Goal: Task Accomplishment & Management: Manage account settings

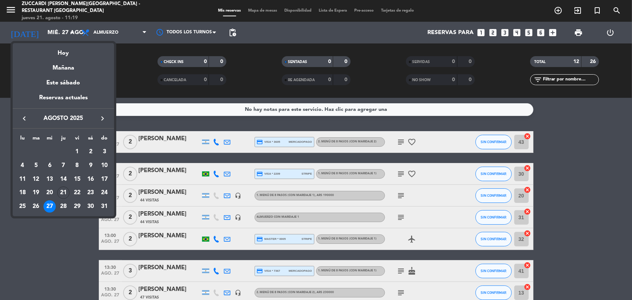
click at [100, 117] on icon "keyboard_arrow_right" at bounding box center [102, 118] width 9 height 9
drag, startPoint x: 63, startPoint y: 165, endPoint x: 53, endPoint y: 166, distance: 9.8
click at [63, 164] on div "4" at bounding box center [63, 165] width 12 height 12
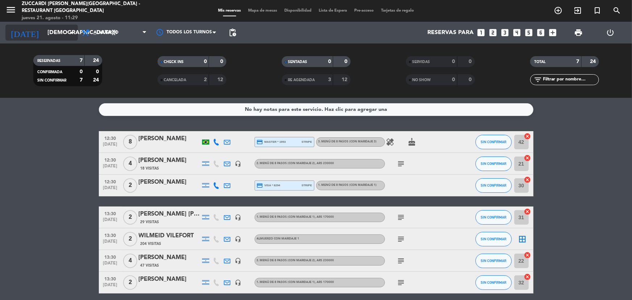
click at [44, 35] on input "[DEMOGRAPHIC_DATA][DATE]" at bounding box center [82, 33] width 76 height 14
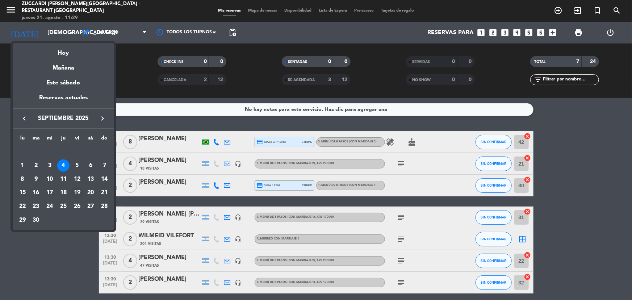
click at [76, 193] on div "19" at bounding box center [77, 192] width 12 height 12
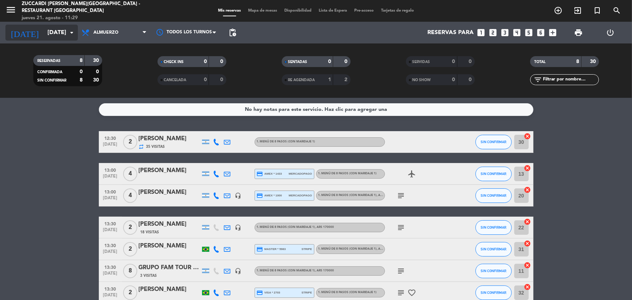
click at [44, 30] on input "[DATE]" at bounding box center [82, 33] width 76 height 14
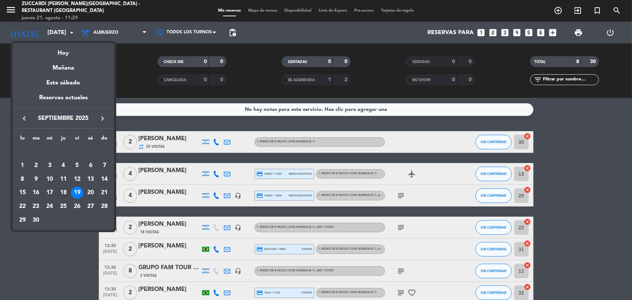
click at [65, 194] on div "18" at bounding box center [63, 192] width 12 height 12
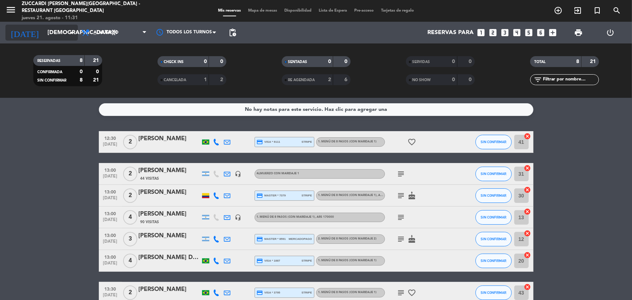
click at [71, 33] on icon "arrow_drop_down" at bounding box center [71, 32] width 9 height 9
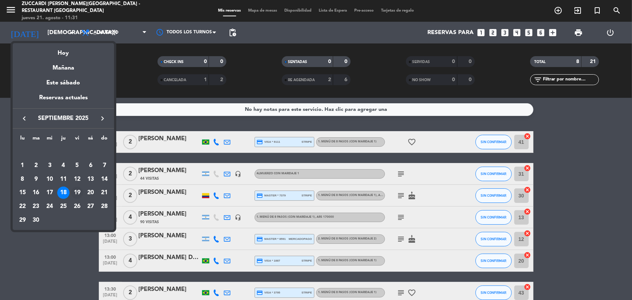
click at [74, 194] on div "19" at bounding box center [77, 192] width 12 height 12
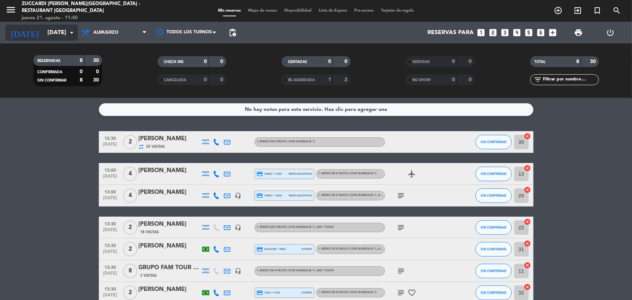
click at [66, 35] on input "[DATE]" at bounding box center [82, 33] width 76 height 14
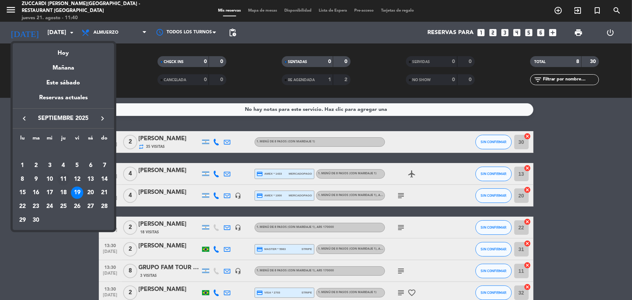
click at [61, 179] on div "11" at bounding box center [63, 179] width 12 height 12
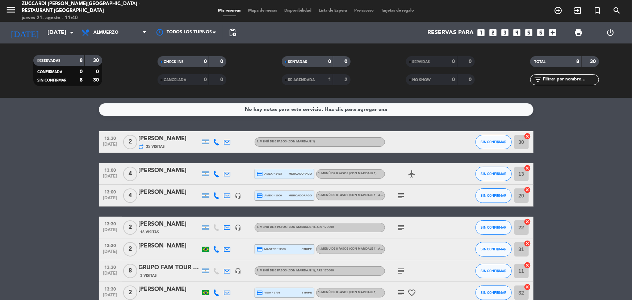
type input "[DEMOGRAPHIC_DATA][DATE]"
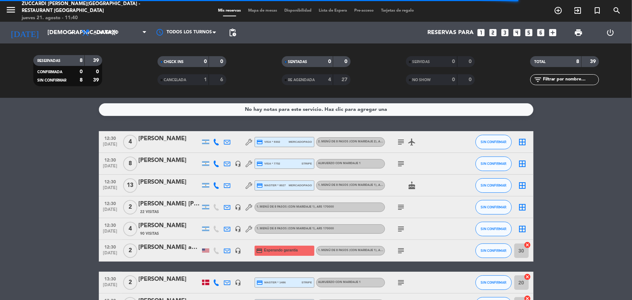
click at [164, 141] on div "[PERSON_NAME]" at bounding box center [170, 138] width 62 height 9
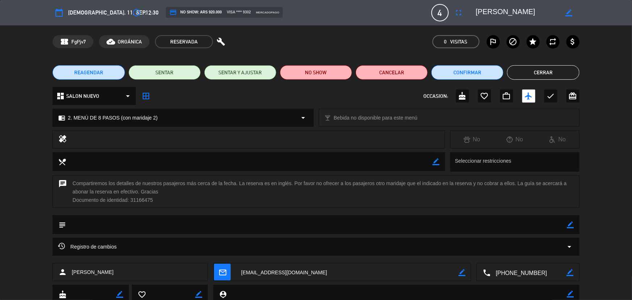
drag, startPoint x: 570, startPoint y: 14, endPoint x: 545, endPoint y: 13, distance: 25.0
click at [569, 14] on icon "border_color" at bounding box center [568, 12] width 7 height 7
click at [477, 13] on textarea at bounding box center [517, 12] width 83 height 13
paste textarea "[PERSON_NAME] x4"
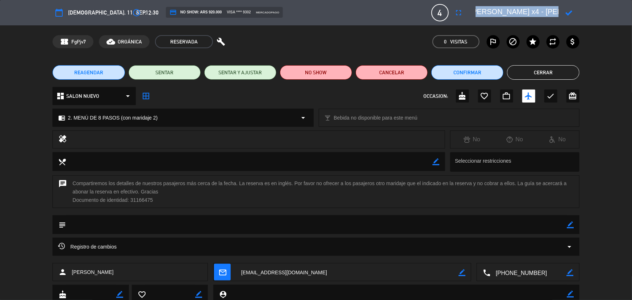
drag, startPoint x: 568, startPoint y: 12, endPoint x: 532, endPoint y: 10, distance: 35.9
click at [535, 9] on div at bounding box center [525, 12] width 109 height 13
click at [531, 10] on textarea at bounding box center [517, 12] width 83 height 13
type textarea "[PERSON_NAME] - [PERSON_NAME]"
click at [570, 12] on icon at bounding box center [568, 12] width 7 height 7
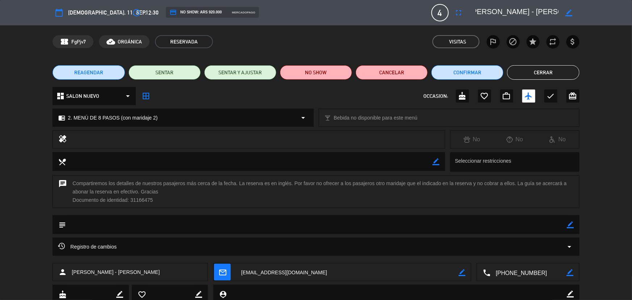
click at [540, 76] on button "Cerrar" at bounding box center [543, 72] width 72 height 14
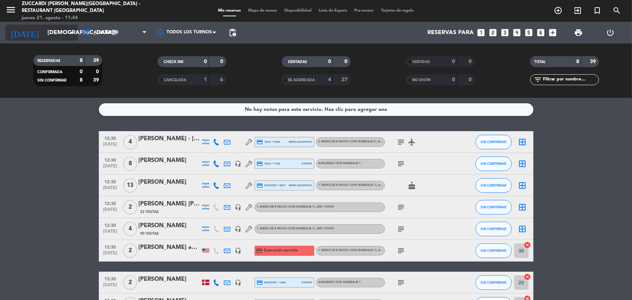
click at [49, 28] on input "[DEMOGRAPHIC_DATA][DATE]" at bounding box center [82, 33] width 76 height 14
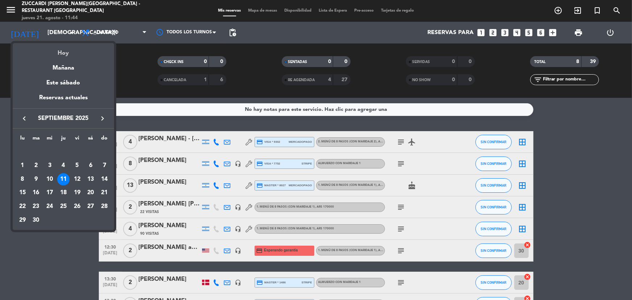
click at [60, 55] on div "Hoy" at bounding box center [63, 50] width 101 height 15
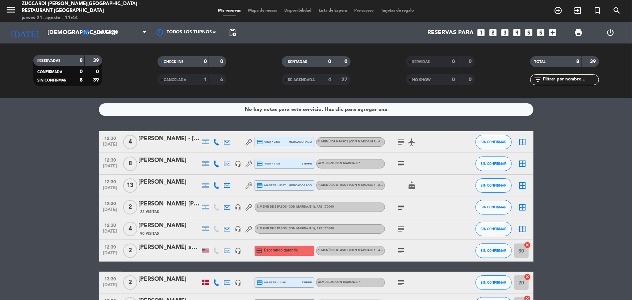
type input "jue. 21 ago."
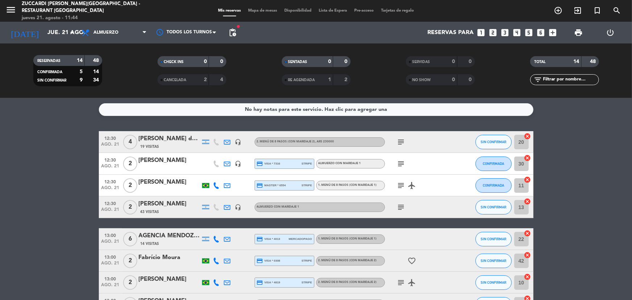
click at [267, 11] on span "Mapa de mesas" at bounding box center [262, 11] width 36 height 4
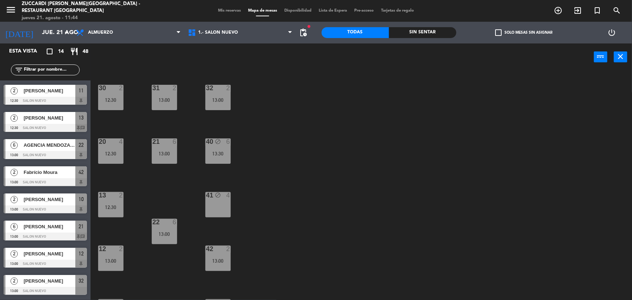
scroll to position [66, 0]
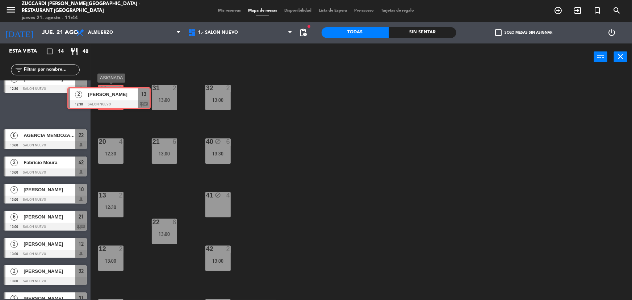
drag, startPoint x: 50, startPoint y: 109, endPoint x: 114, endPoint y: 97, distance: 64.9
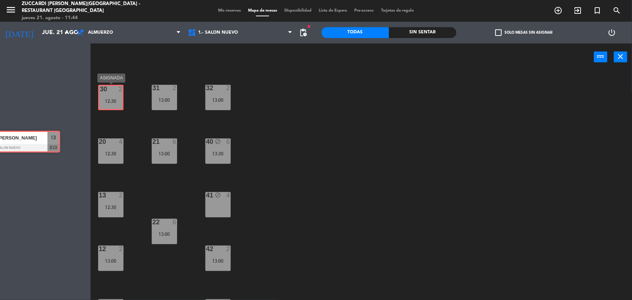
click at [114, 97] on div "Esta vista crop_square 14 restaurant 48 filter_list 4 [PERSON_NAME] dos Passos …" at bounding box center [316, 171] width 632 height 257
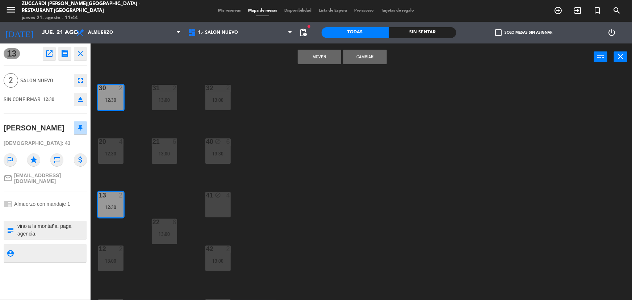
click at [81, 52] on icon "close" at bounding box center [80, 53] width 9 height 9
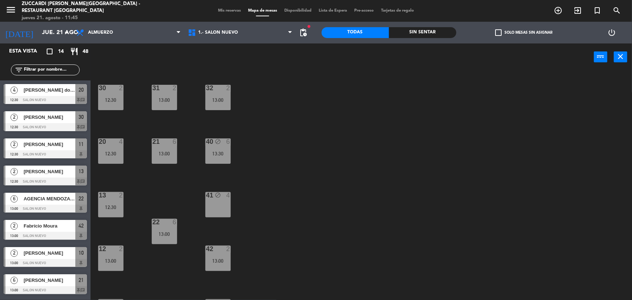
click at [104, 101] on div "12:30" at bounding box center [110, 99] width 25 height 5
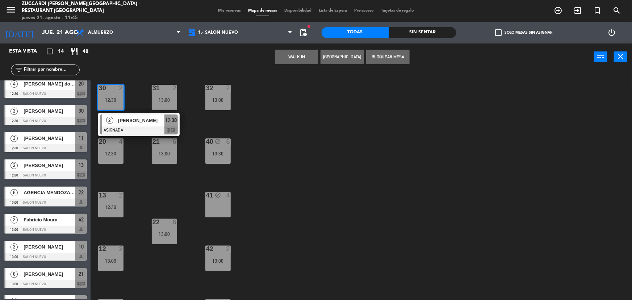
scroll to position [0, 0]
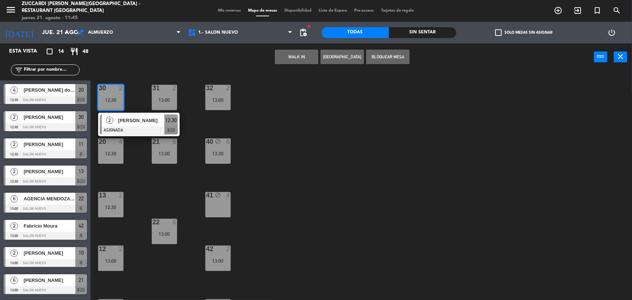
click at [105, 210] on div "13 2 12:30" at bounding box center [110, 204] width 25 height 25
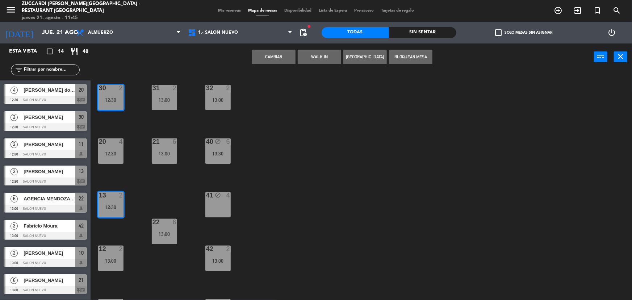
click at [271, 57] on button "Cambiar" at bounding box center [273, 57] width 43 height 14
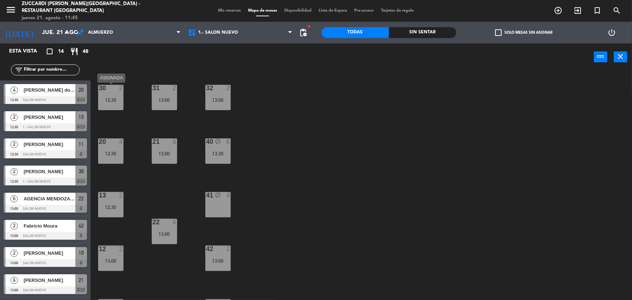
click at [111, 102] on div "30 2 12:30" at bounding box center [110, 97] width 25 height 25
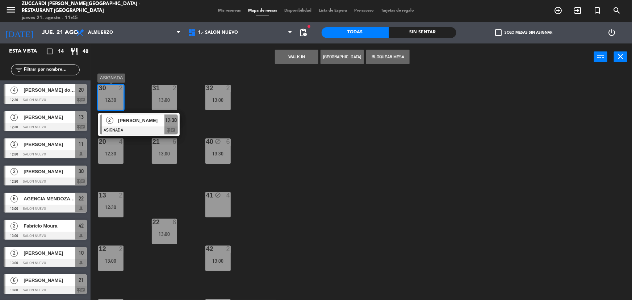
click at [136, 123] on span "[PERSON_NAME]" at bounding box center [141, 121] width 46 height 8
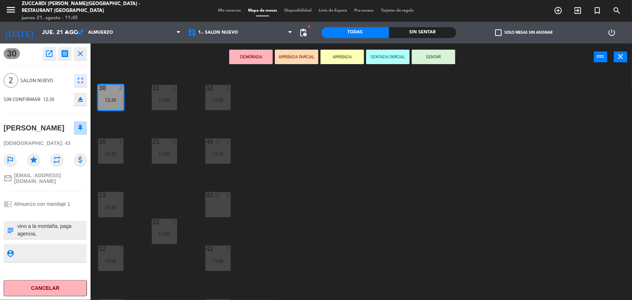
click at [340, 59] on button "ARRIBADA" at bounding box center [341, 57] width 43 height 14
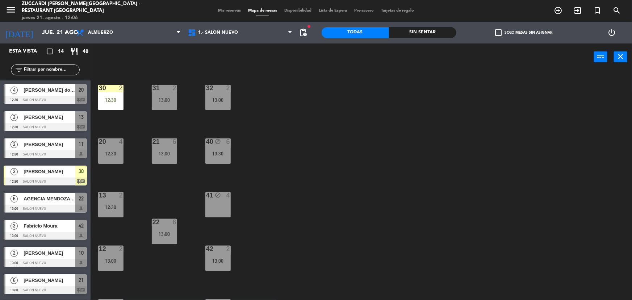
click at [48, 93] on span "[PERSON_NAME] dos Passos" at bounding box center [50, 90] width 52 height 8
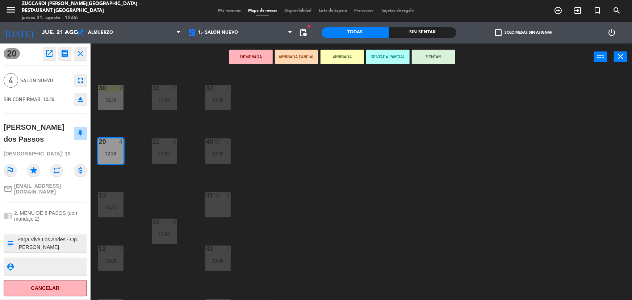
click at [347, 58] on button "ARRIBADA" at bounding box center [341, 57] width 43 height 14
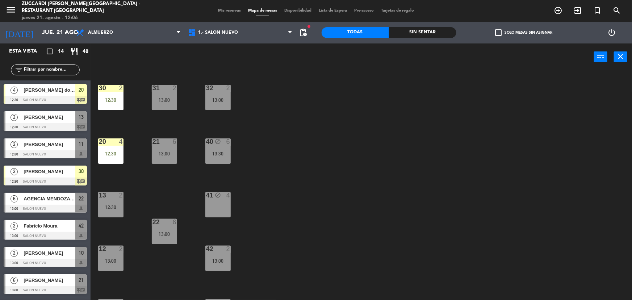
click at [71, 148] on span "[PERSON_NAME]" at bounding box center [50, 144] width 52 height 8
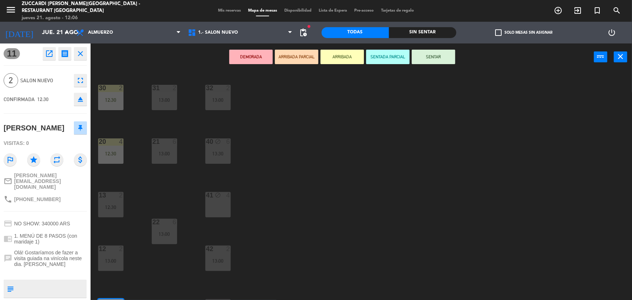
click at [81, 55] on icon "close" at bounding box center [80, 53] width 9 height 9
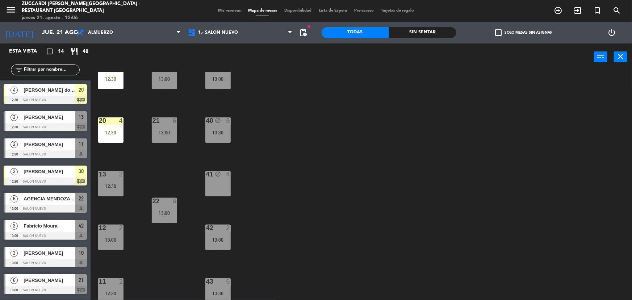
scroll to position [66, 0]
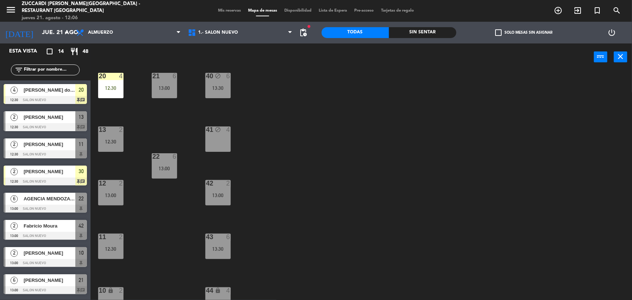
drag, startPoint x: 107, startPoint y: 249, endPoint x: 115, endPoint y: 245, distance: 8.9
click at [107, 249] on div "12:30" at bounding box center [110, 248] width 25 height 5
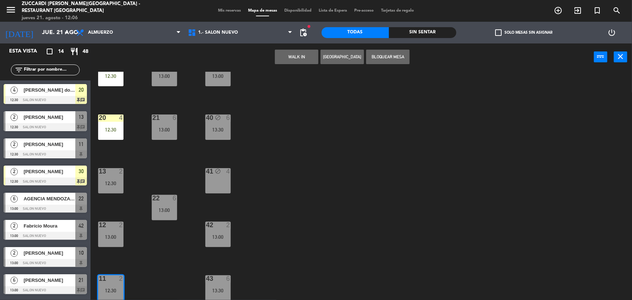
scroll to position [0, 0]
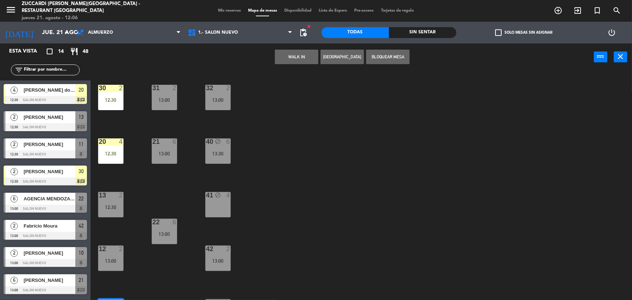
click at [166, 88] on div at bounding box center [164, 88] width 12 height 7
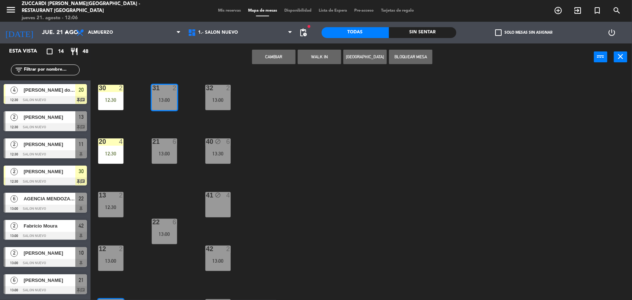
click at [277, 62] on button "Cambiar" at bounding box center [273, 57] width 43 height 14
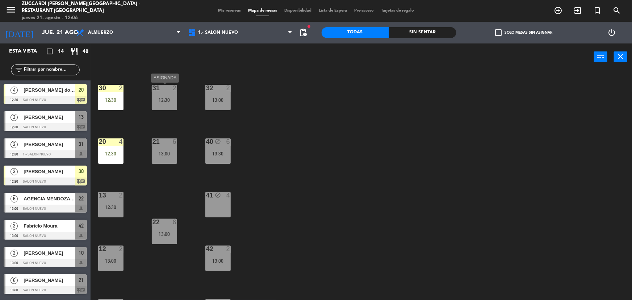
click at [162, 98] on div "12:30" at bounding box center [164, 99] width 25 height 5
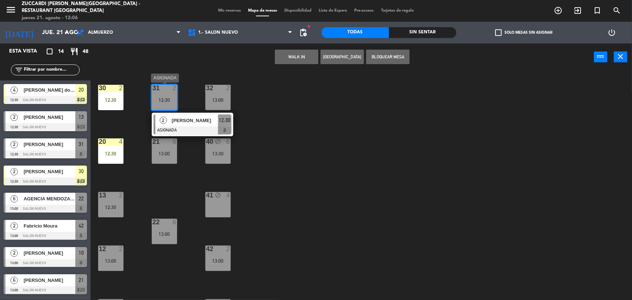
click at [187, 123] on span "[PERSON_NAME]" at bounding box center [195, 121] width 46 height 8
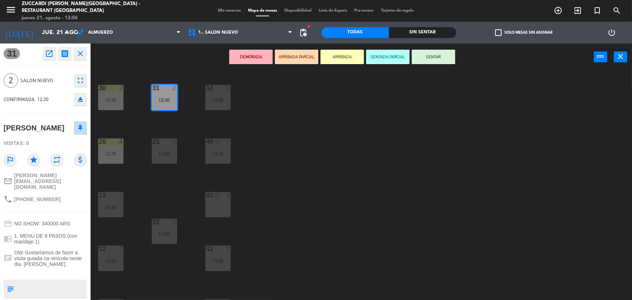
click at [357, 57] on button "ARRIBADA" at bounding box center [341, 57] width 43 height 14
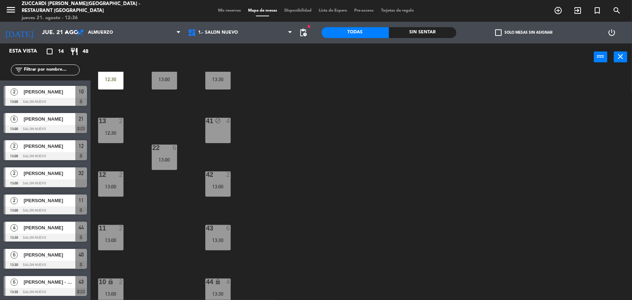
scroll to position [76, 0]
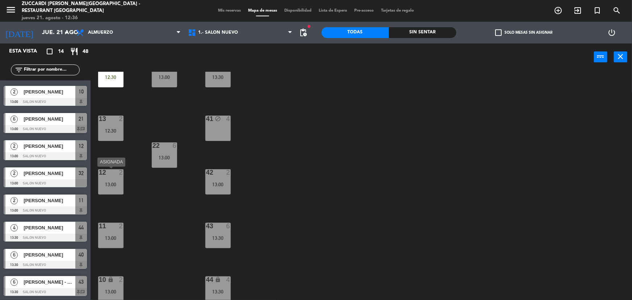
click at [116, 181] on div "12 2 13:00" at bounding box center [110, 181] width 25 height 25
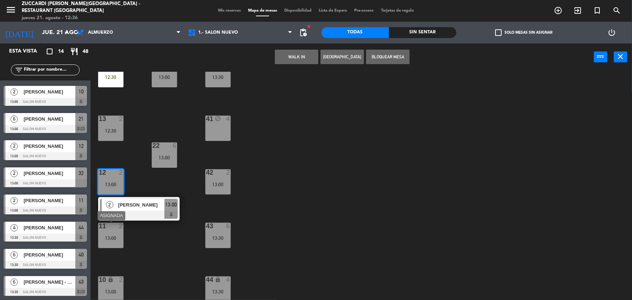
click at [111, 234] on div "11 2 13:00" at bounding box center [110, 235] width 25 height 25
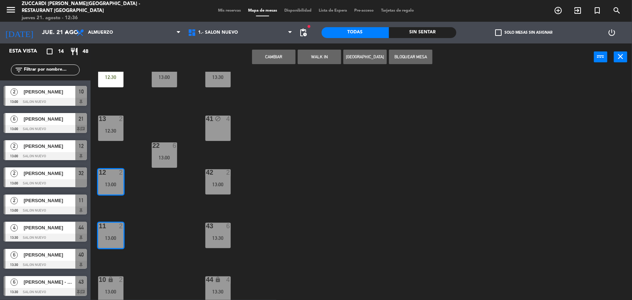
click at [273, 53] on button "Cambiar" at bounding box center [273, 57] width 43 height 14
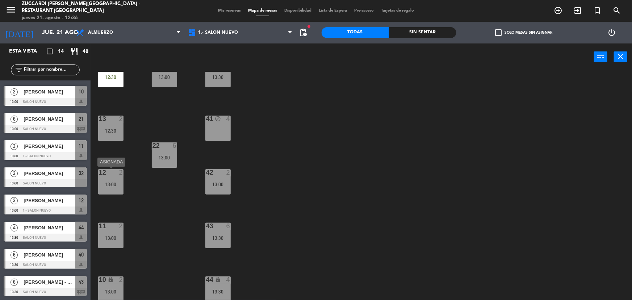
click at [109, 182] on div "13:00" at bounding box center [110, 184] width 25 height 5
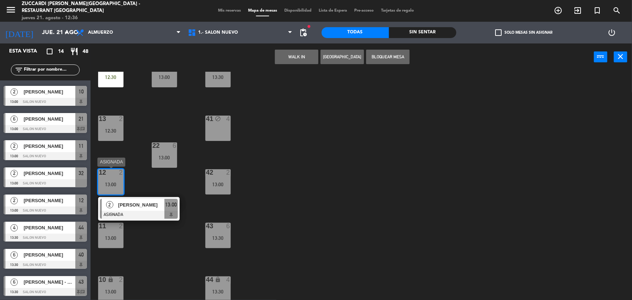
drag, startPoint x: 163, startPoint y: 212, endPoint x: 164, endPoint y: 208, distance: 4.2
click at [163, 212] on div "2 [PERSON_NAME] ASIGNADA 13:00" at bounding box center [139, 209] width 92 height 24
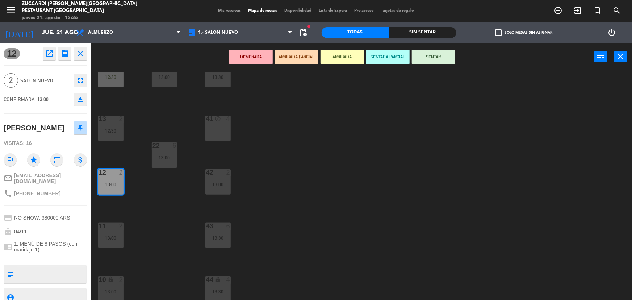
click at [353, 58] on button "ARRIBADA" at bounding box center [341, 57] width 43 height 14
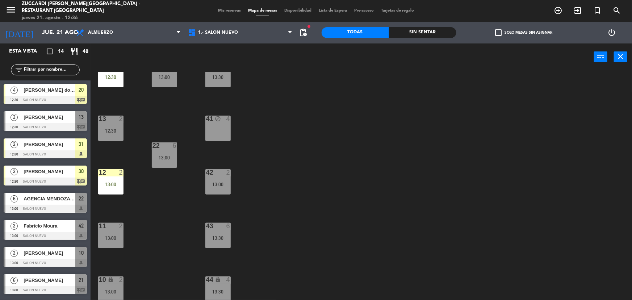
scroll to position [28, 0]
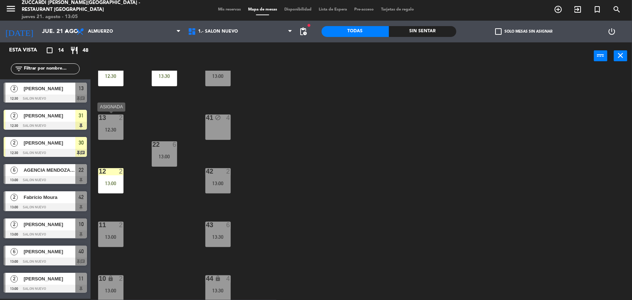
click at [105, 127] on div "12:30" at bounding box center [110, 129] width 25 height 5
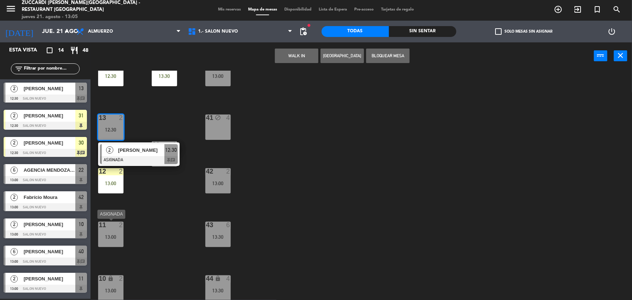
click at [116, 235] on div "13:00" at bounding box center [110, 236] width 25 height 5
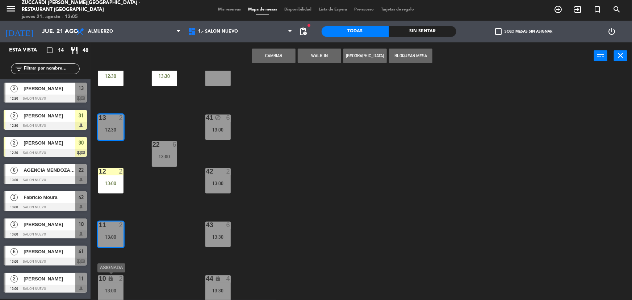
click at [115, 283] on div "10 lock 2 13:00" at bounding box center [110, 287] width 25 height 25
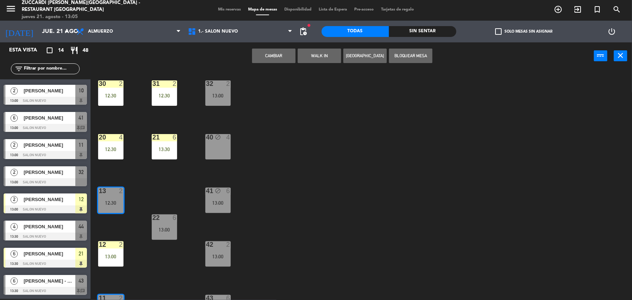
scroll to position [0, 0]
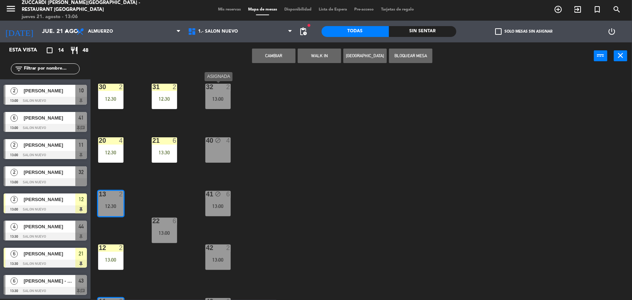
click at [217, 96] on div "13:00" at bounding box center [217, 98] width 25 height 5
click at [220, 92] on div "32 2 13:00" at bounding box center [217, 96] width 25 height 25
click at [219, 94] on div "32 2 13:00" at bounding box center [217, 96] width 25 height 25
click at [217, 94] on div "32 2 13:00" at bounding box center [217, 96] width 25 height 25
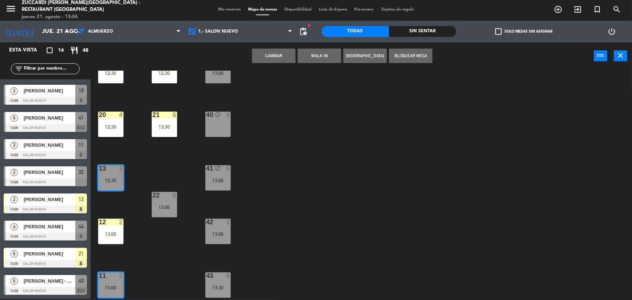
scroll to position [76, 0]
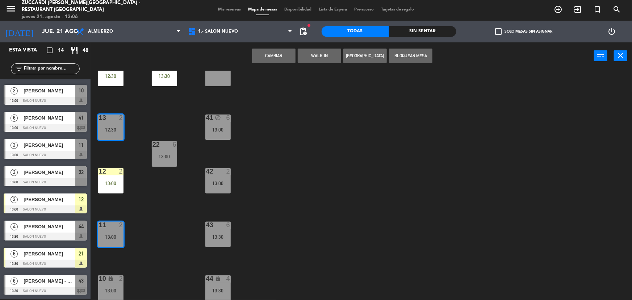
click at [166, 207] on div "30 2 12:30 31 2 12:30 32 2 13:00 20 4 12:30 21 6 13:30 40 block 4 13 2 12:30 41…" at bounding box center [364, 185] width 535 height 229
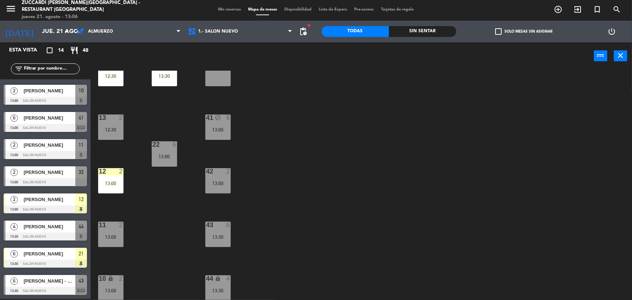
click at [100, 126] on div "13 2 12:30" at bounding box center [110, 126] width 25 height 25
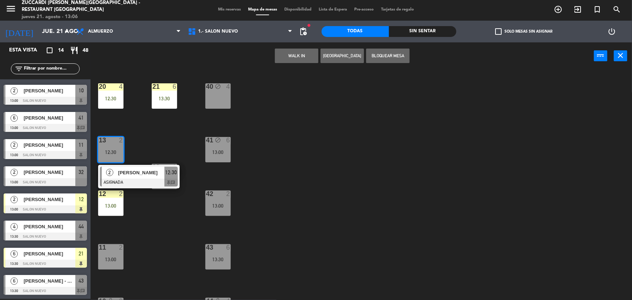
scroll to position [0, 0]
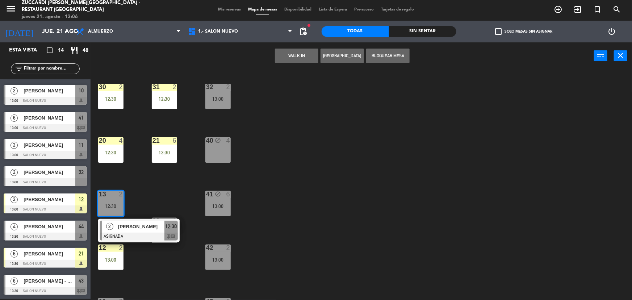
click at [208, 95] on div "32 2 13:00" at bounding box center [217, 96] width 25 height 25
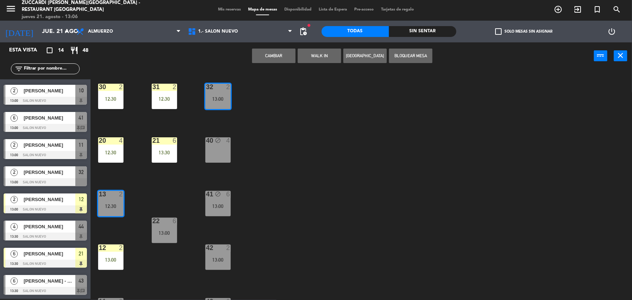
click at [278, 54] on button "Cambiar" at bounding box center [273, 56] width 43 height 14
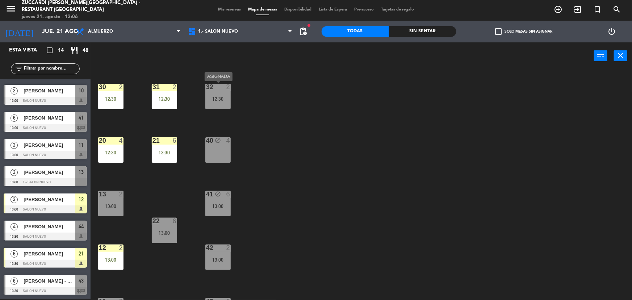
click at [213, 94] on div "32 2 12:30" at bounding box center [217, 96] width 25 height 25
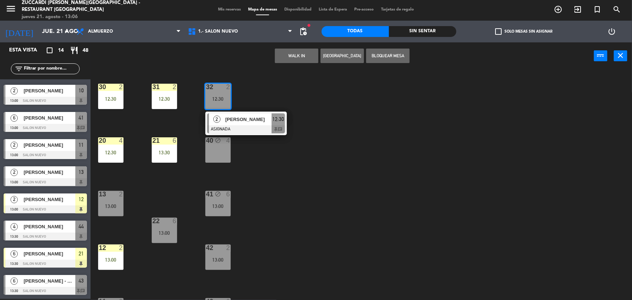
click at [147, 189] on div "30 2 12:30 31 2 12:30 32 2 12:30 2 [PERSON_NAME] 12:30 chat 20 4 12:30 21 6 13:…" at bounding box center [364, 185] width 535 height 229
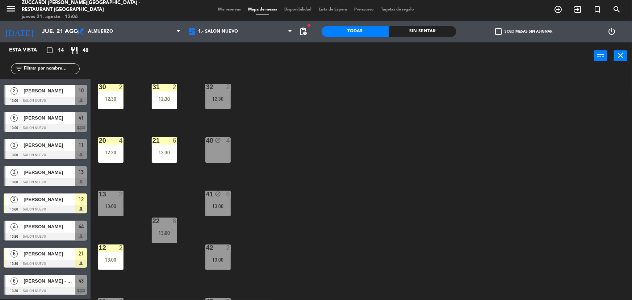
click at [114, 209] on div "13 2 13:00" at bounding box center [110, 203] width 25 height 25
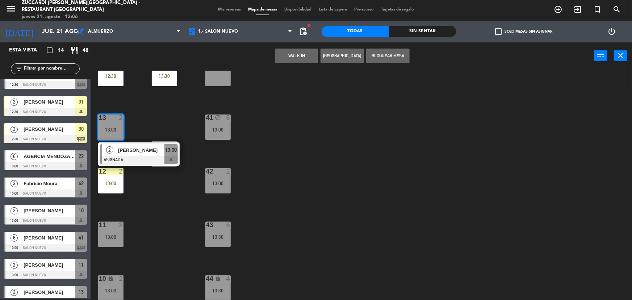
scroll to position [161, 0]
